Goal: Find specific fact: Find specific fact

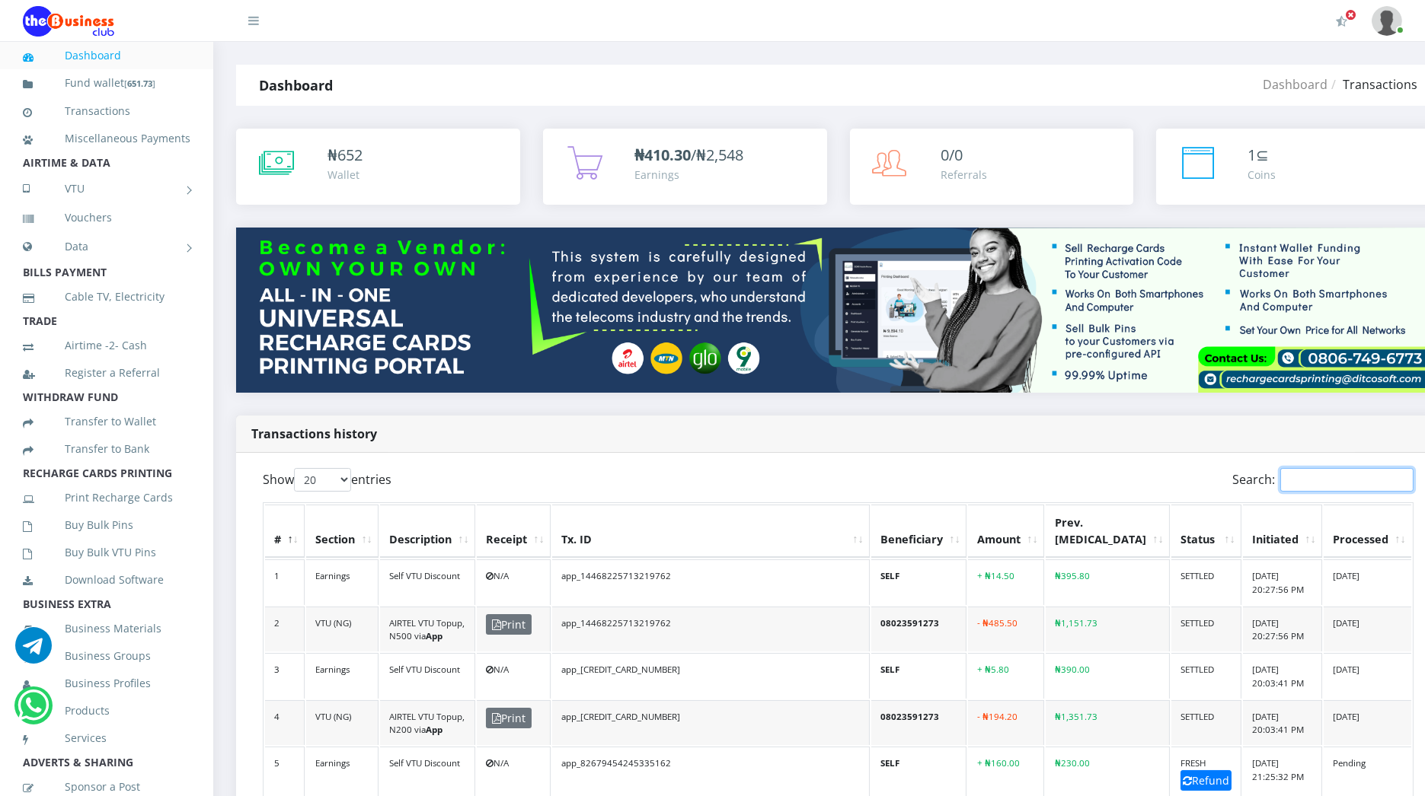
click at [1280, 485] on input "Search:" at bounding box center [1346, 480] width 133 height 24
paste input "Triple0123"
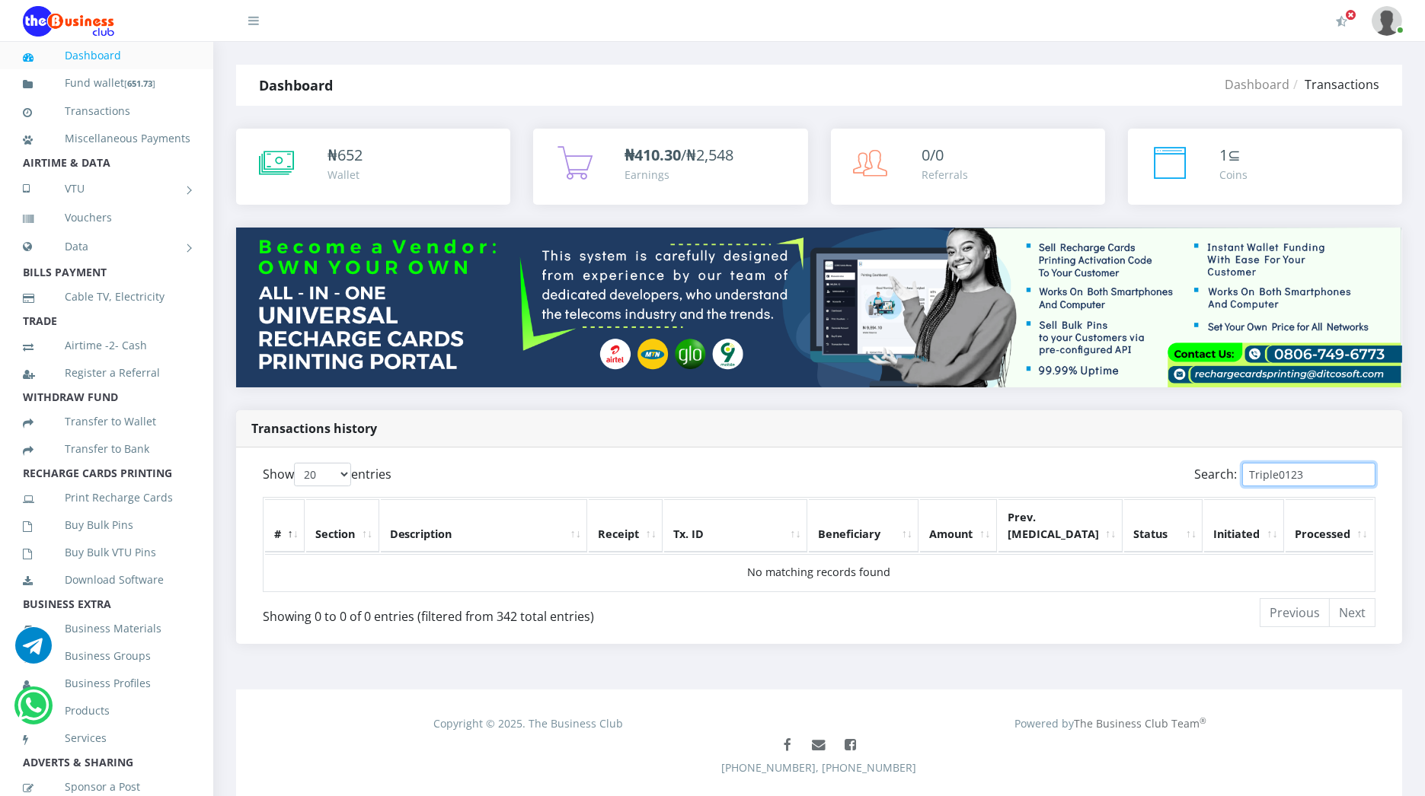
paste input "app_82679434245335162"
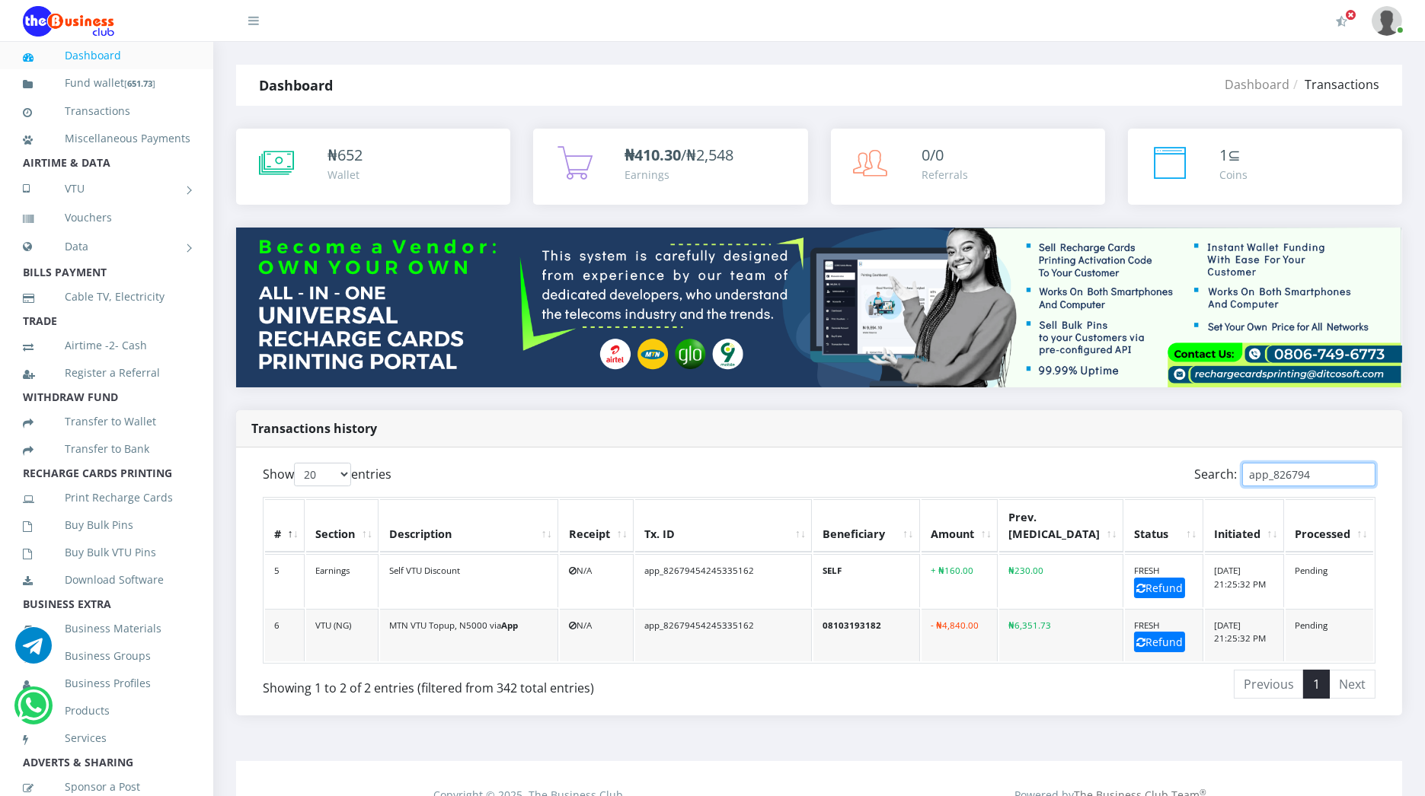
type input "app_826794"
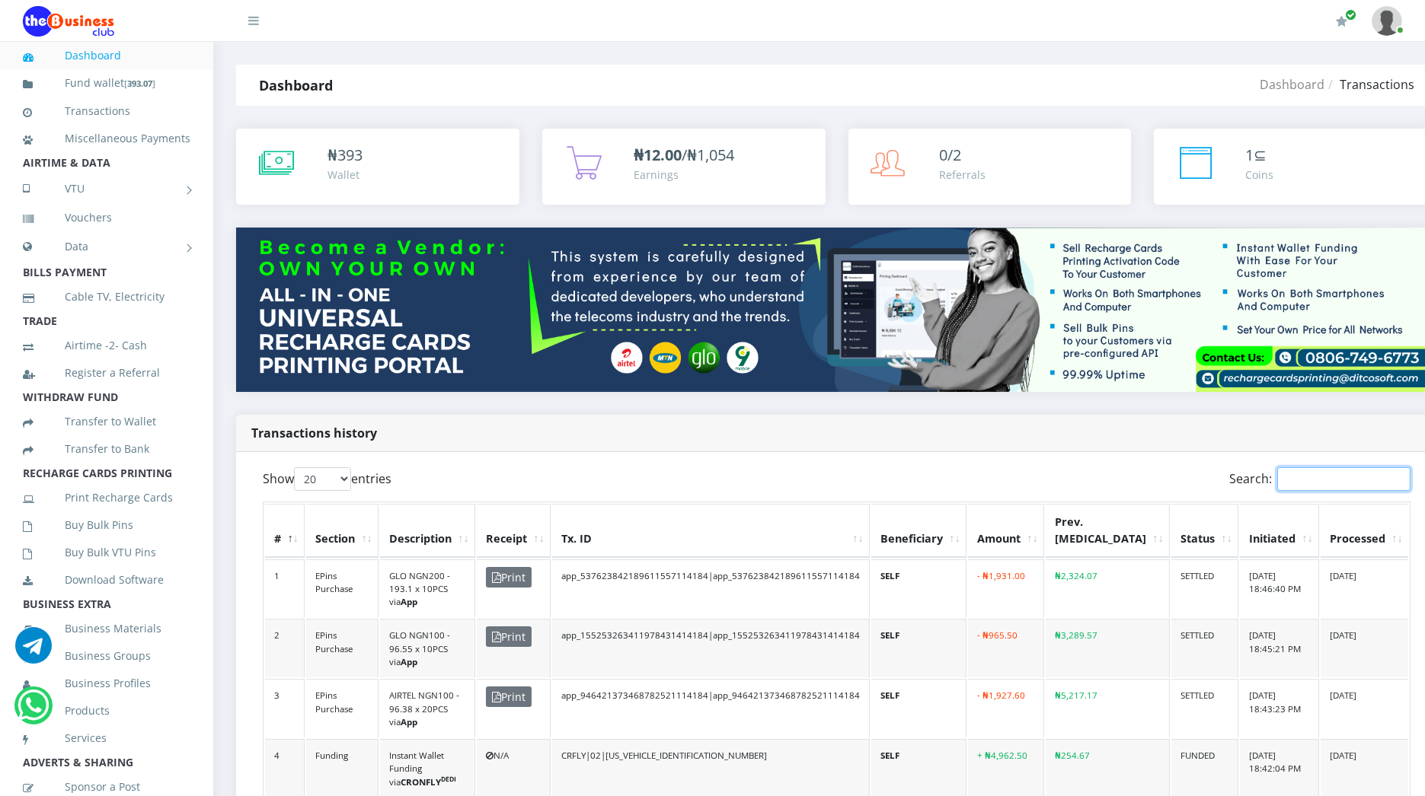
click at [1277, 480] on input "Search:" at bounding box center [1343, 480] width 133 height 24
paste input "09037975941"
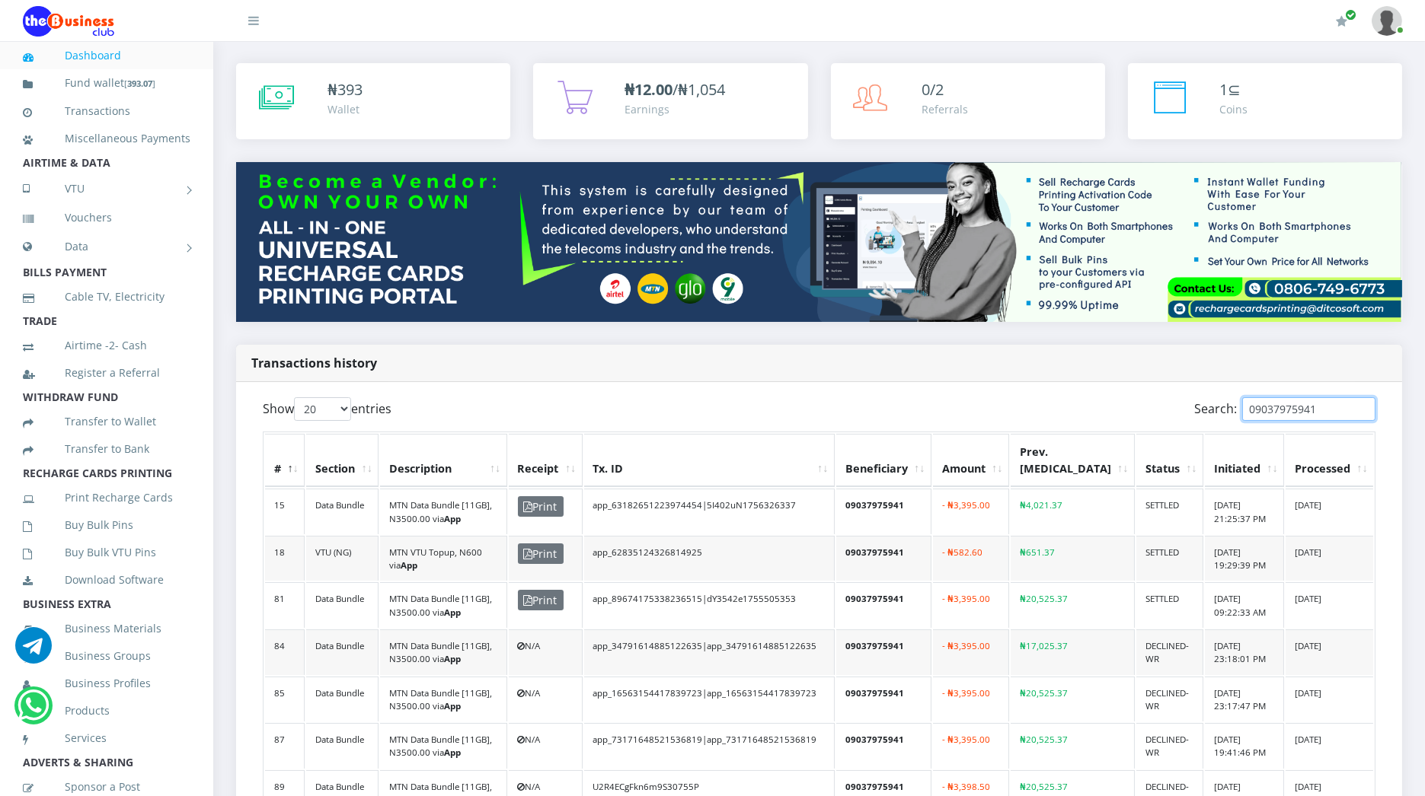
scroll to position [67, 0]
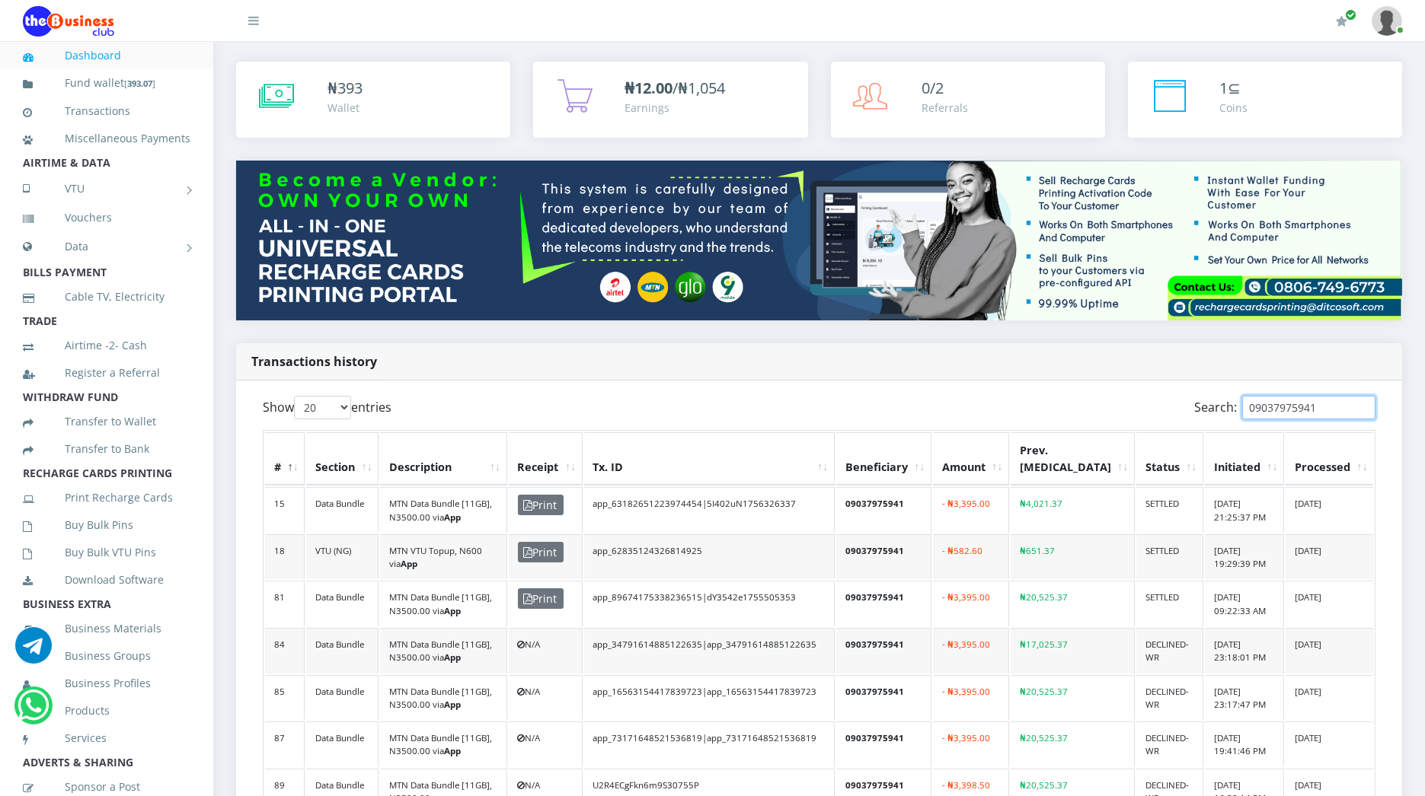
type input "09037975941"
click at [700, 500] on td "app_63182651223974454|5I402uN1756326337" at bounding box center [709, 510] width 251 height 46
copy td "app_63182651223974454"
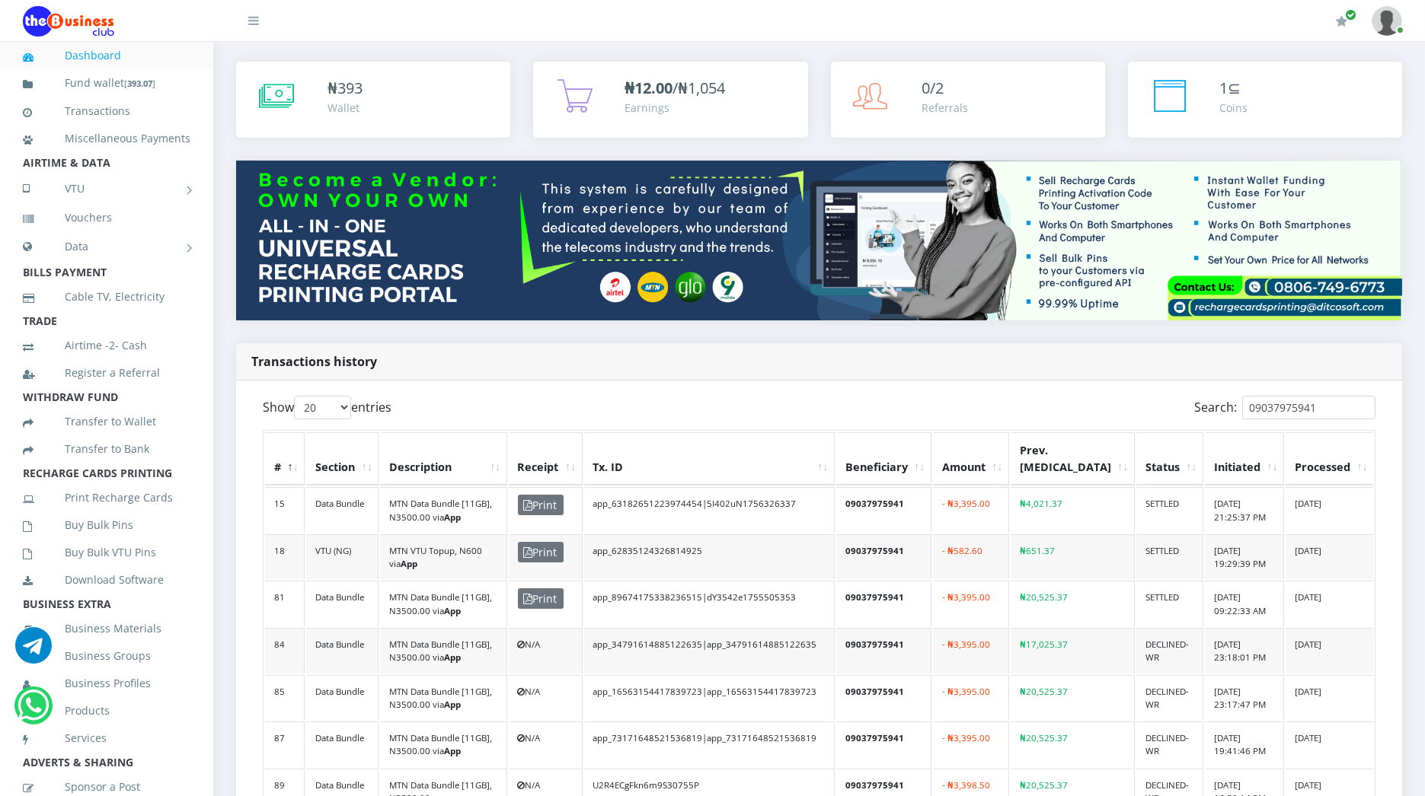
click at [777, 502] on td "app_63182651223974454|5I402uN1756326337" at bounding box center [709, 510] width 251 height 46
copy td "5I402uN1756326337"
click at [931, 499] on td "09037975941" at bounding box center [883, 510] width 95 height 46
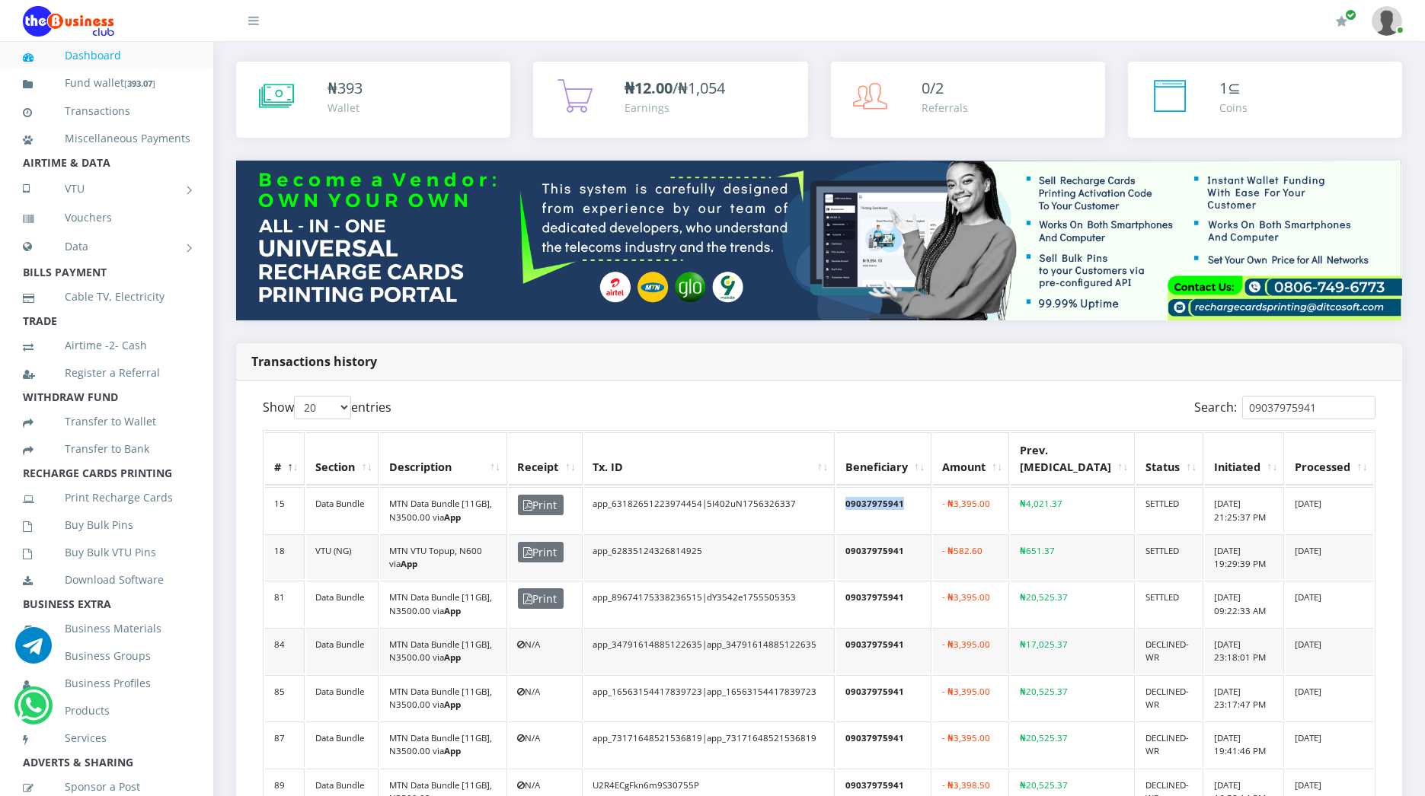
copy td "09037975941"
